Goal: Task Accomplishment & Management: Use online tool/utility

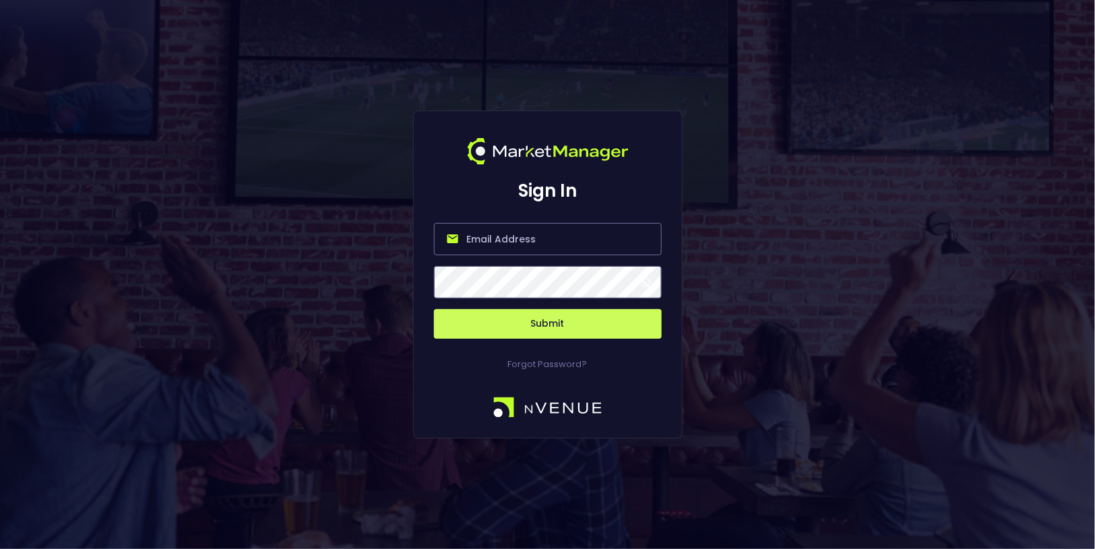
type input "[EMAIL_ADDRESS][DOMAIN_NAME]"
click at [539, 312] on button "Submit" at bounding box center [548, 324] width 228 height 30
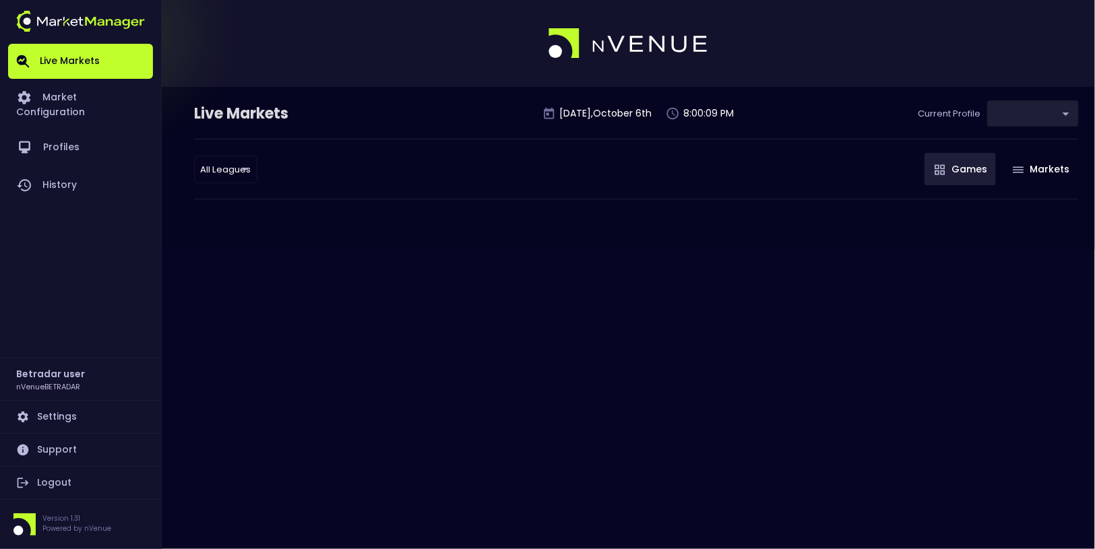
type input "2aa9daef-f03c-4b05-aaf3-b77c512ca207"
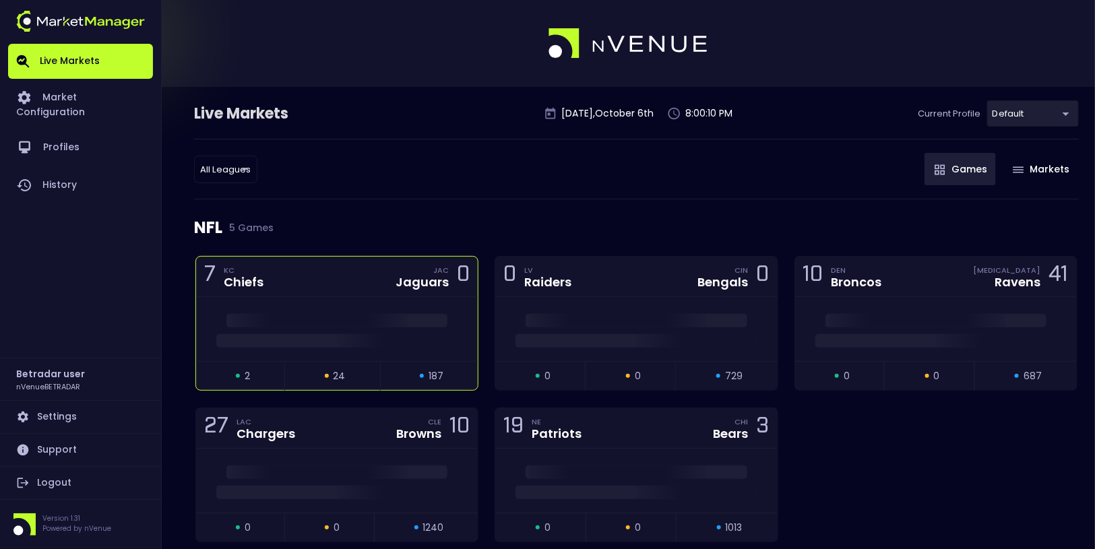
click at [321, 280] on div "7 KC Chiefs JAC Jaguars 0" at bounding box center [337, 277] width 282 height 40
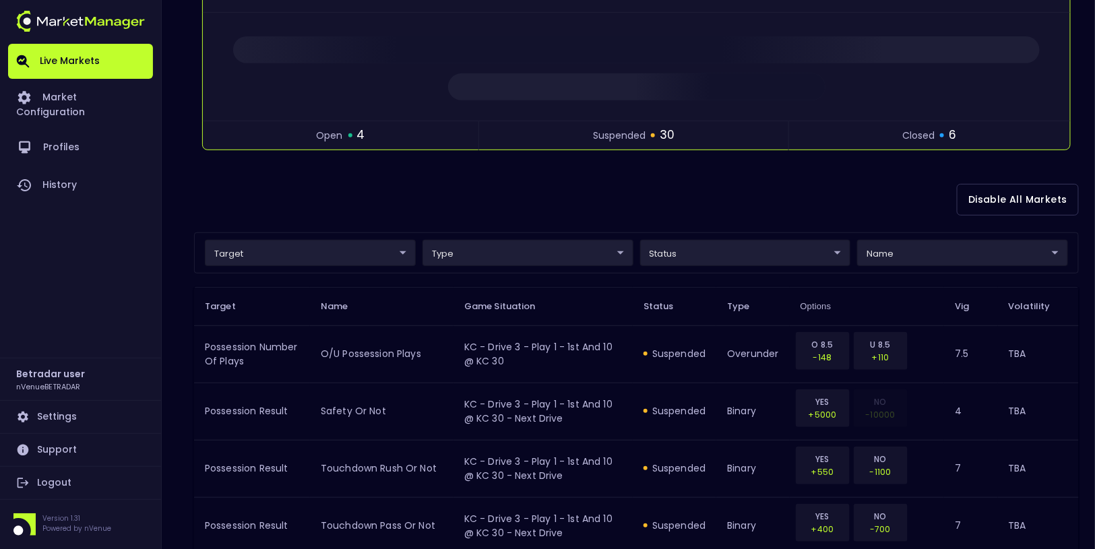
scroll to position [207, 0]
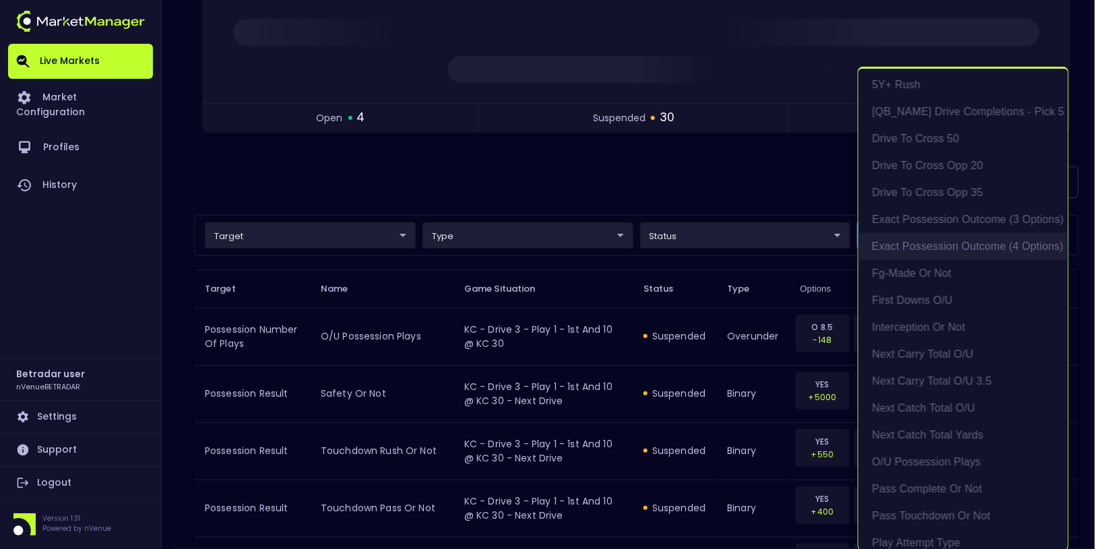
click at [948, 243] on li "exact possession outcome (4 options)" at bounding box center [964, 246] width 210 height 27
type input "Possession Result"
type input "group"
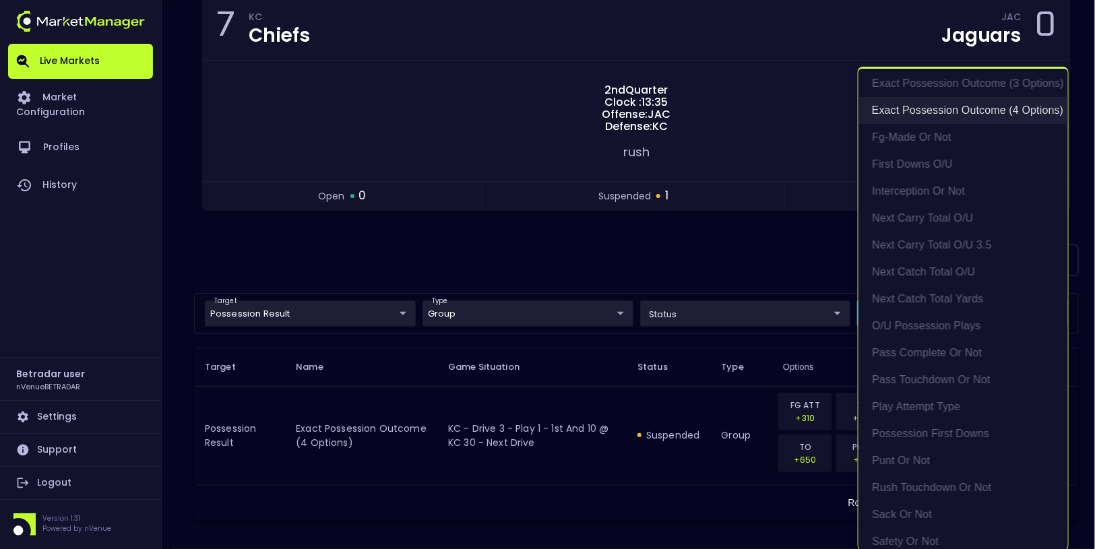
scroll to position [223, 0]
click at [926, 403] on li "Play Attempt Type" at bounding box center [964, 403] width 210 height 27
type input "exact possession outcome (4 options),Play Attempt Type"
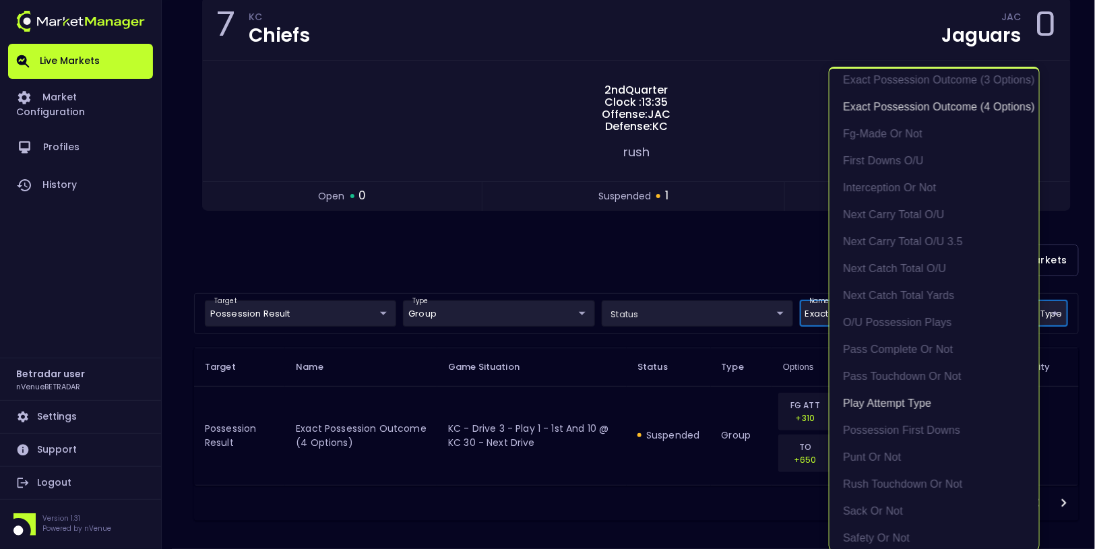
click at [375, 277] on div at bounding box center [547, 274] width 1095 height 549
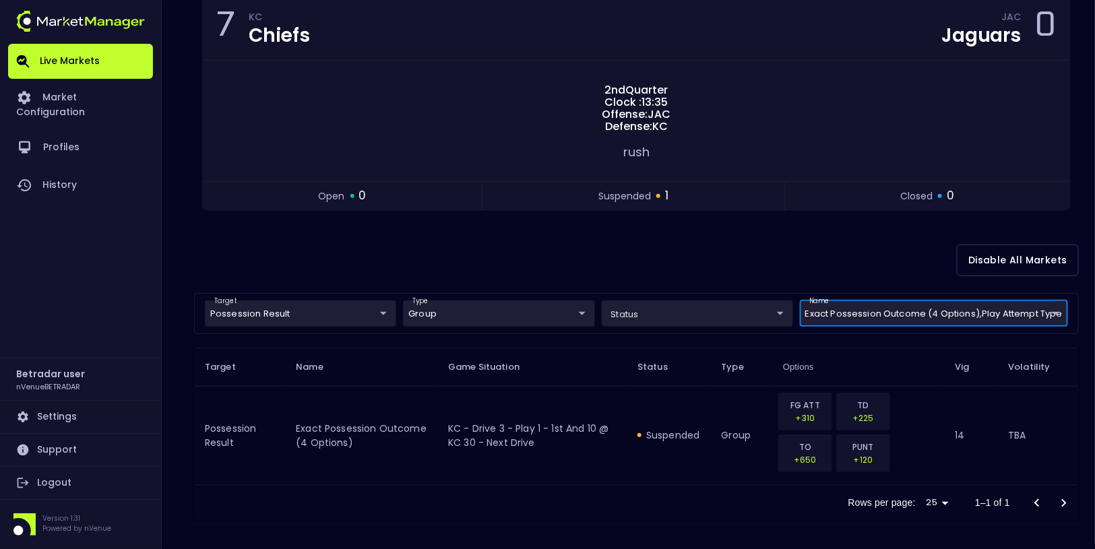
scroll to position [0, 0]
click at [320, 322] on body "Live Markets Market Configuration Profiles History Betradar user nVenueBETRADAR…" at bounding box center [547, 205] width 1095 height 695
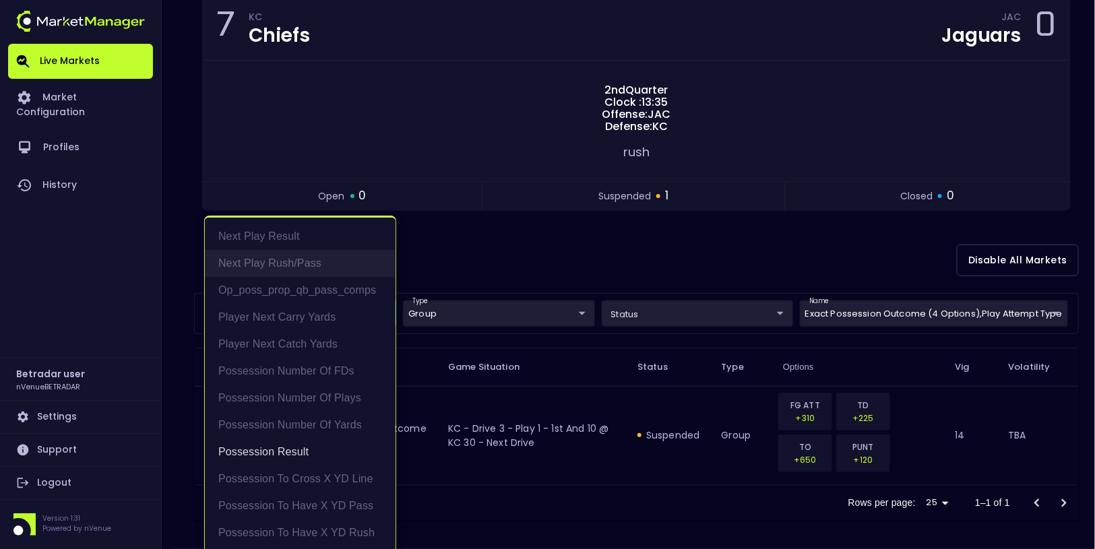
click at [313, 260] on li "Next Play Rush/Pass" at bounding box center [300, 263] width 191 height 27
type input "Possession Result,Next Play Rush/Pass"
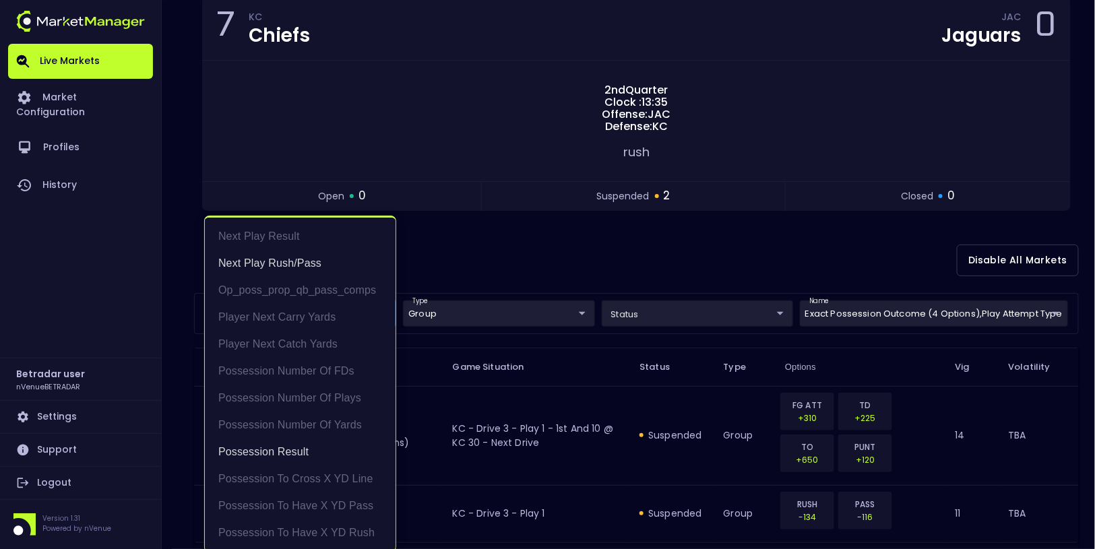
click at [545, 247] on div at bounding box center [547, 274] width 1095 height 549
